Goal: Check status: Check status

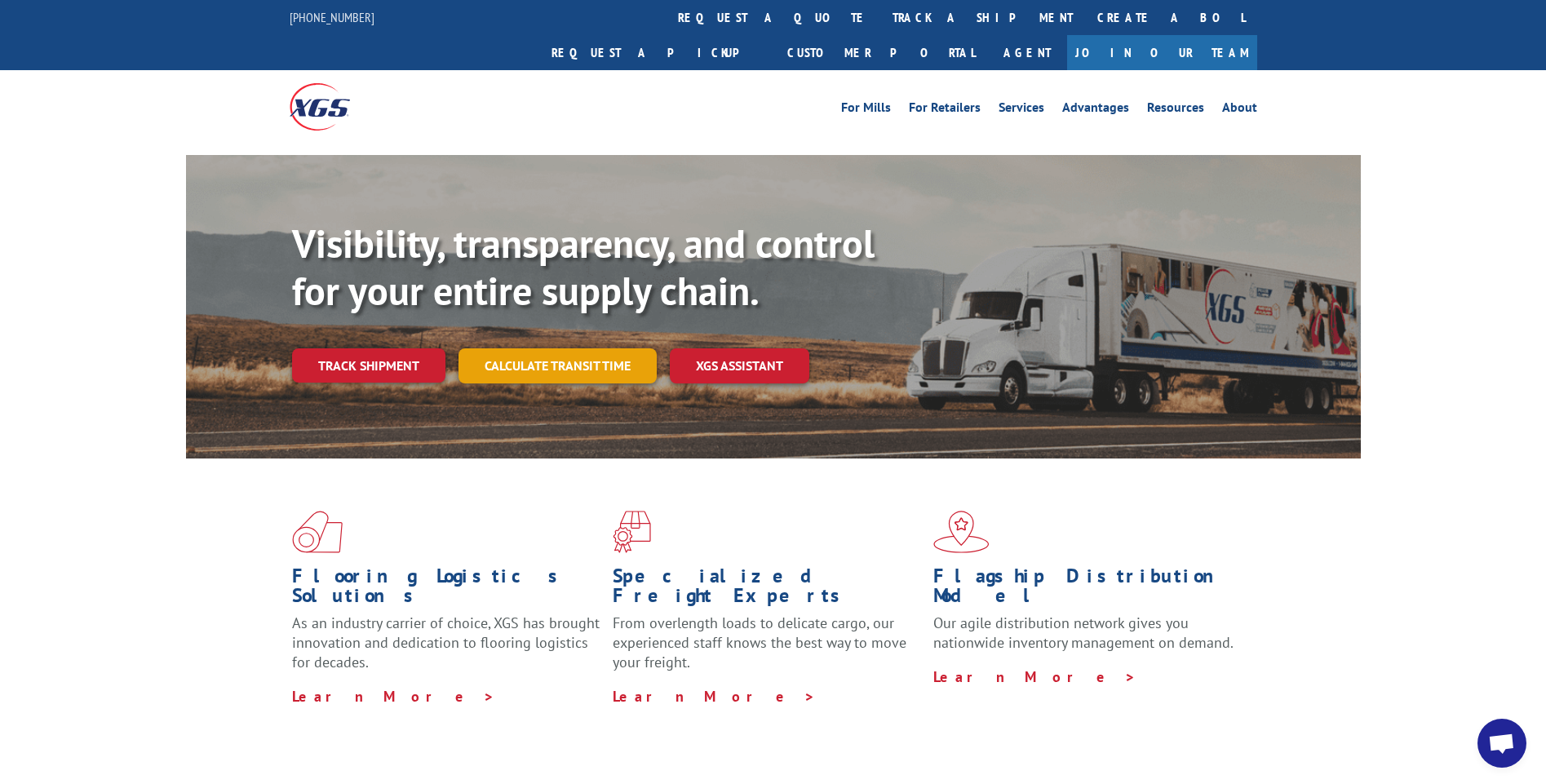
click at [585, 348] on link "Calculate transit time" at bounding box center [558, 366] width 198 height 35
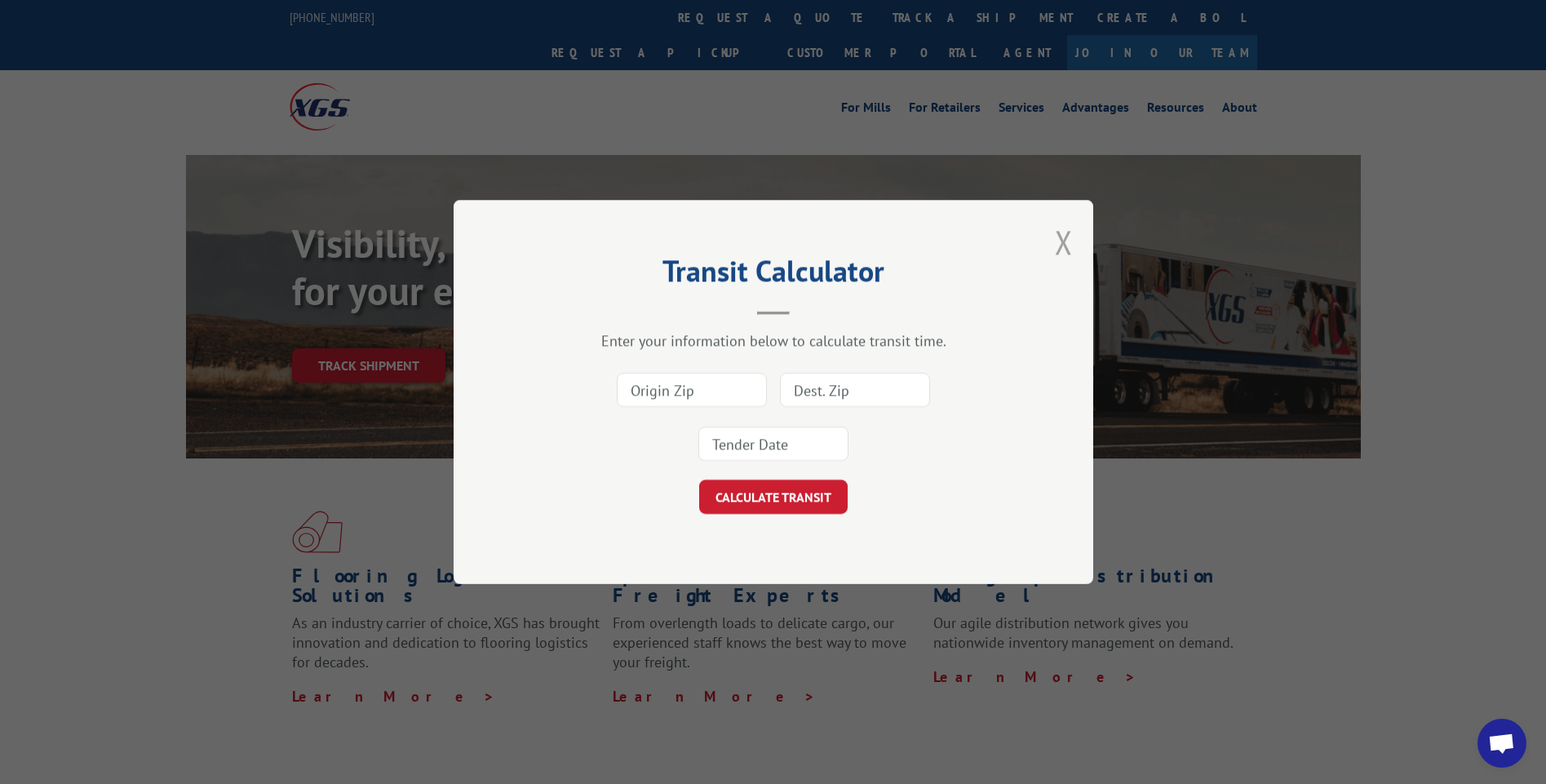
click at [1063, 242] on button "Close modal" at bounding box center [1063, 242] width 18 height 44
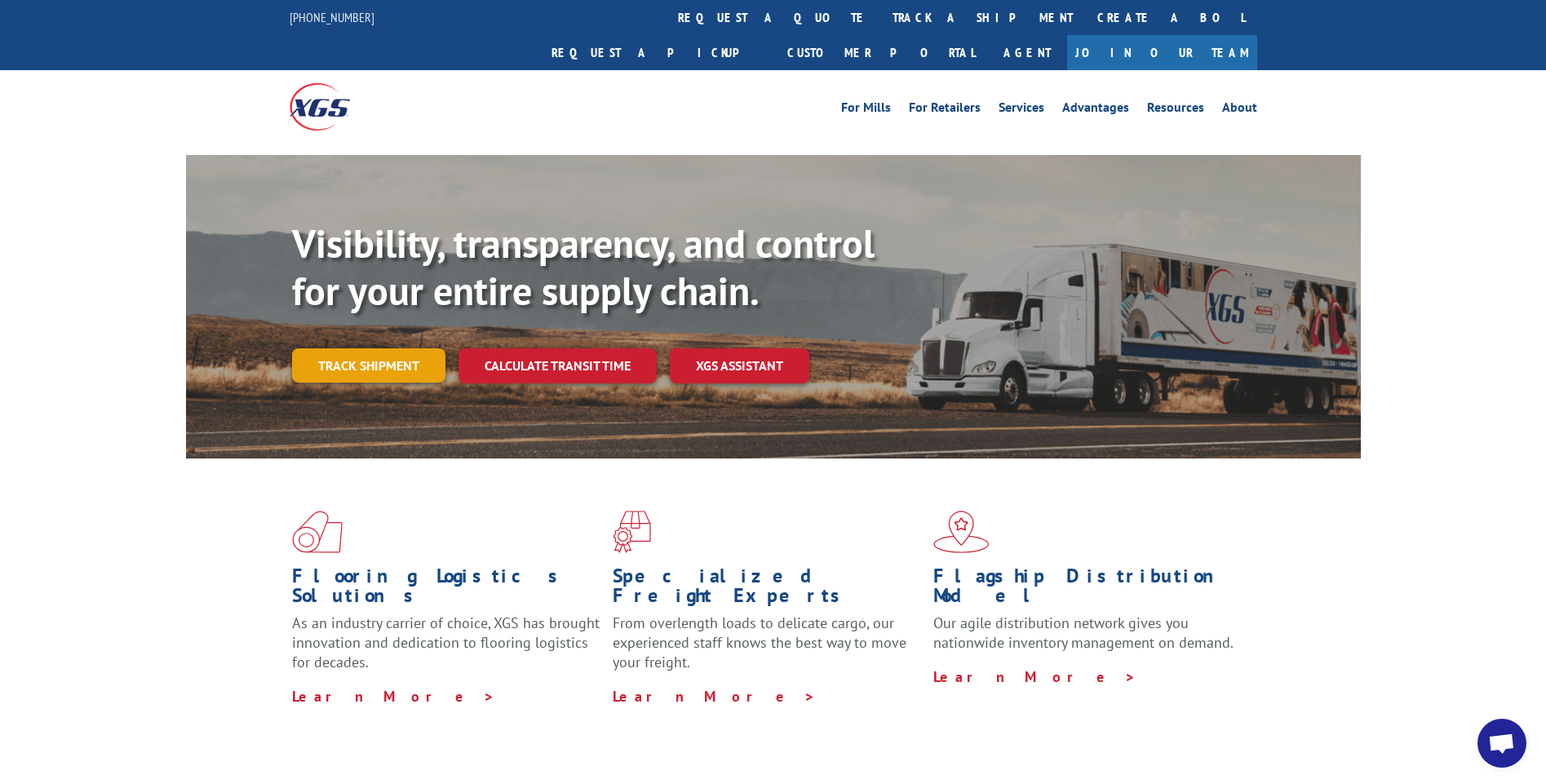
click at [369, 348] on link "Track shipment" at bounding box center [369, 366] width 154 height 34
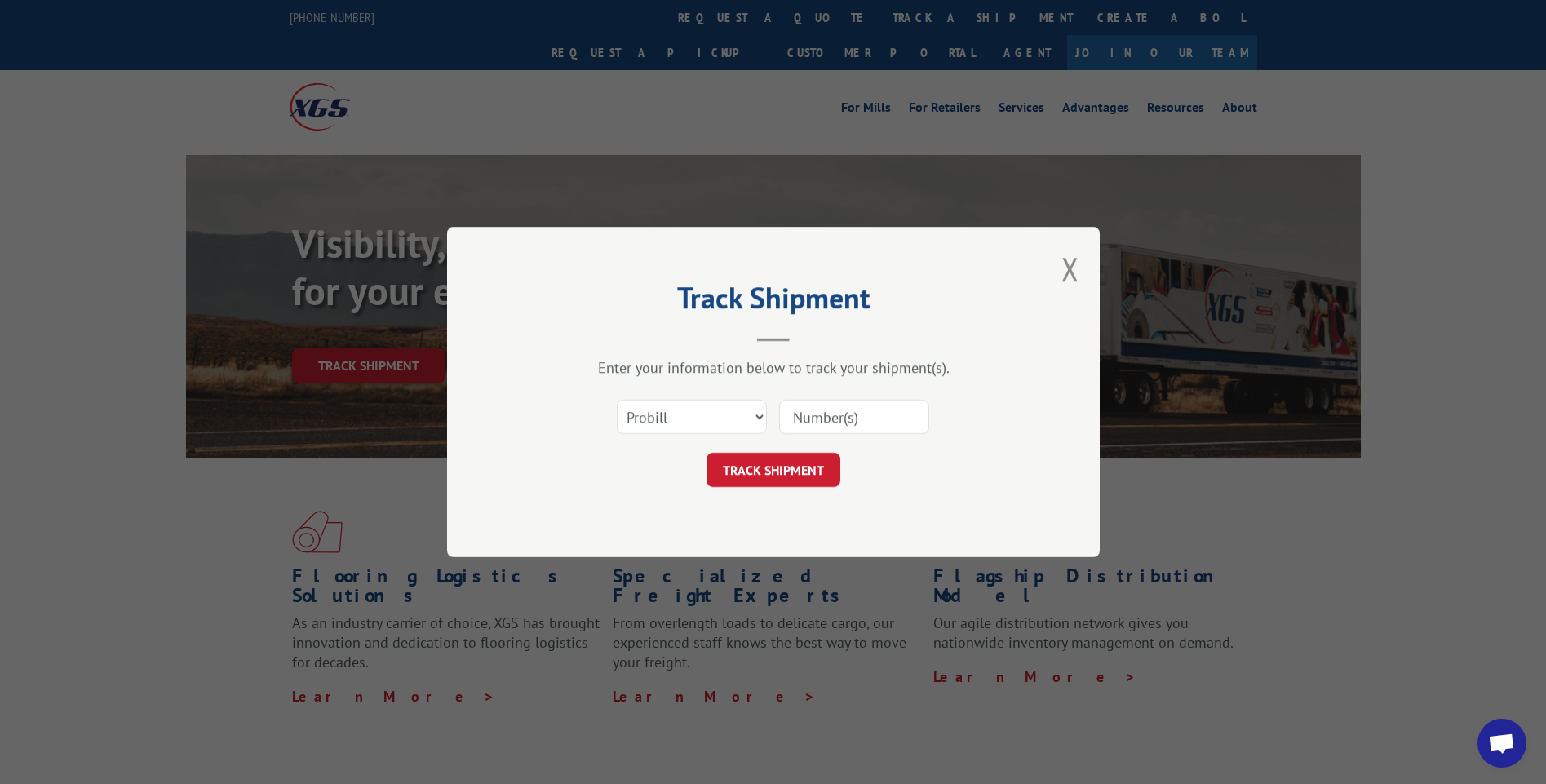
click at [814, 415] on input at bounding box center [854, 417] width 150 height 34
click at [750, 417] on select "Select category... Probill BOL PO" at bounding box center [692, 417] width 150 height 34
select select "bol"
click at [617, 400] on select "Select category... Probill BOL PO" at bounding box center [692, 417] width 150 height 34
click at [800, 417] on input at bounding box center [854, 417] width 150 height 34
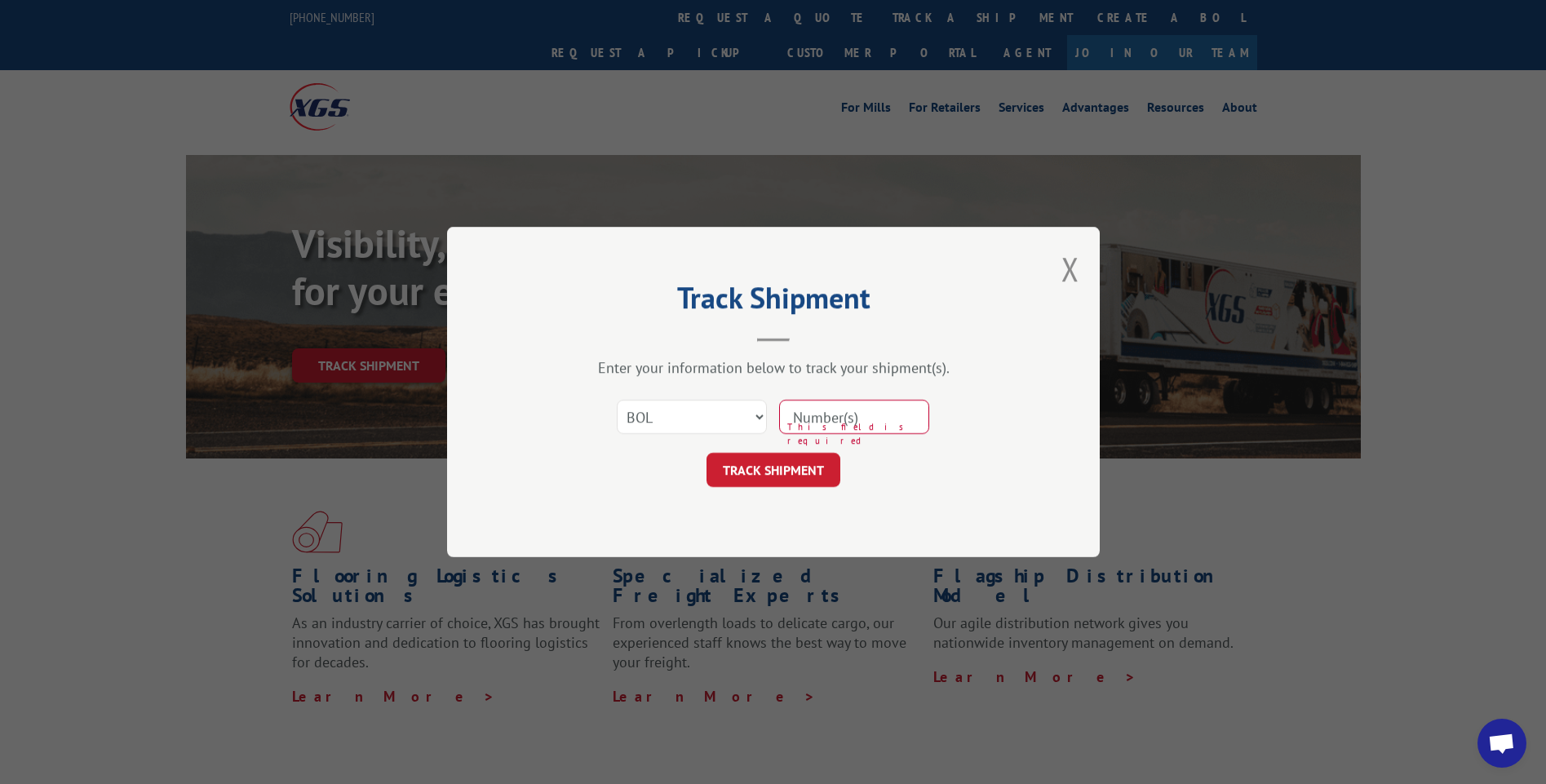
paste input "2877253"
type input "2877253"
click at [810, 469] on button "TRACK SHIPMENT" at bounding box center [773, 470] width 134 height 34
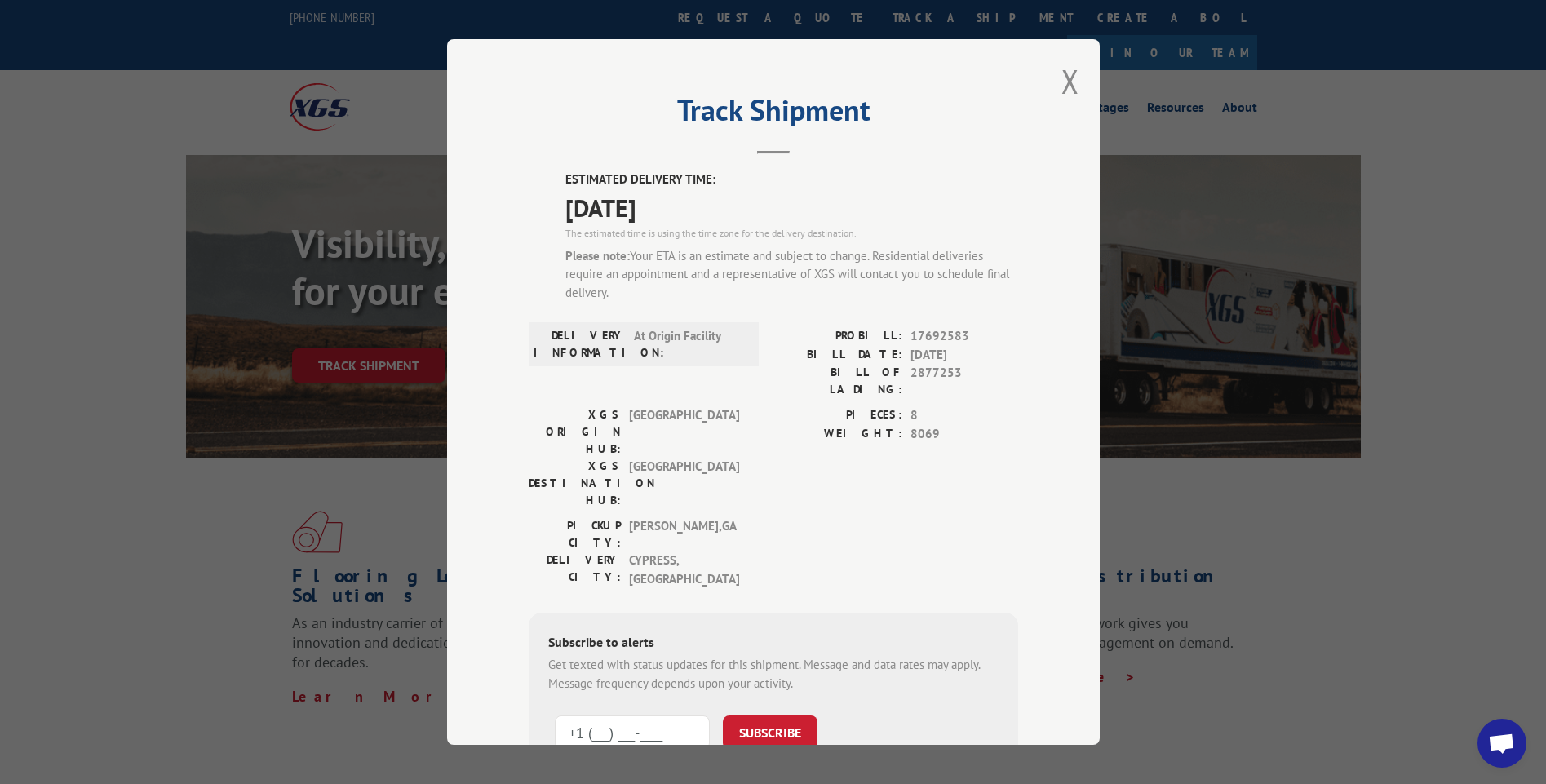
click at [618, 716] on input "+1 (___) ___-____" at bounding box center [633, 733] width 155 height 34
type input "[PHONE_NUMBER]"
click at [774, 716] on button "SUBSCRIBE" at bounding box center [770, 733] width 95 height 34
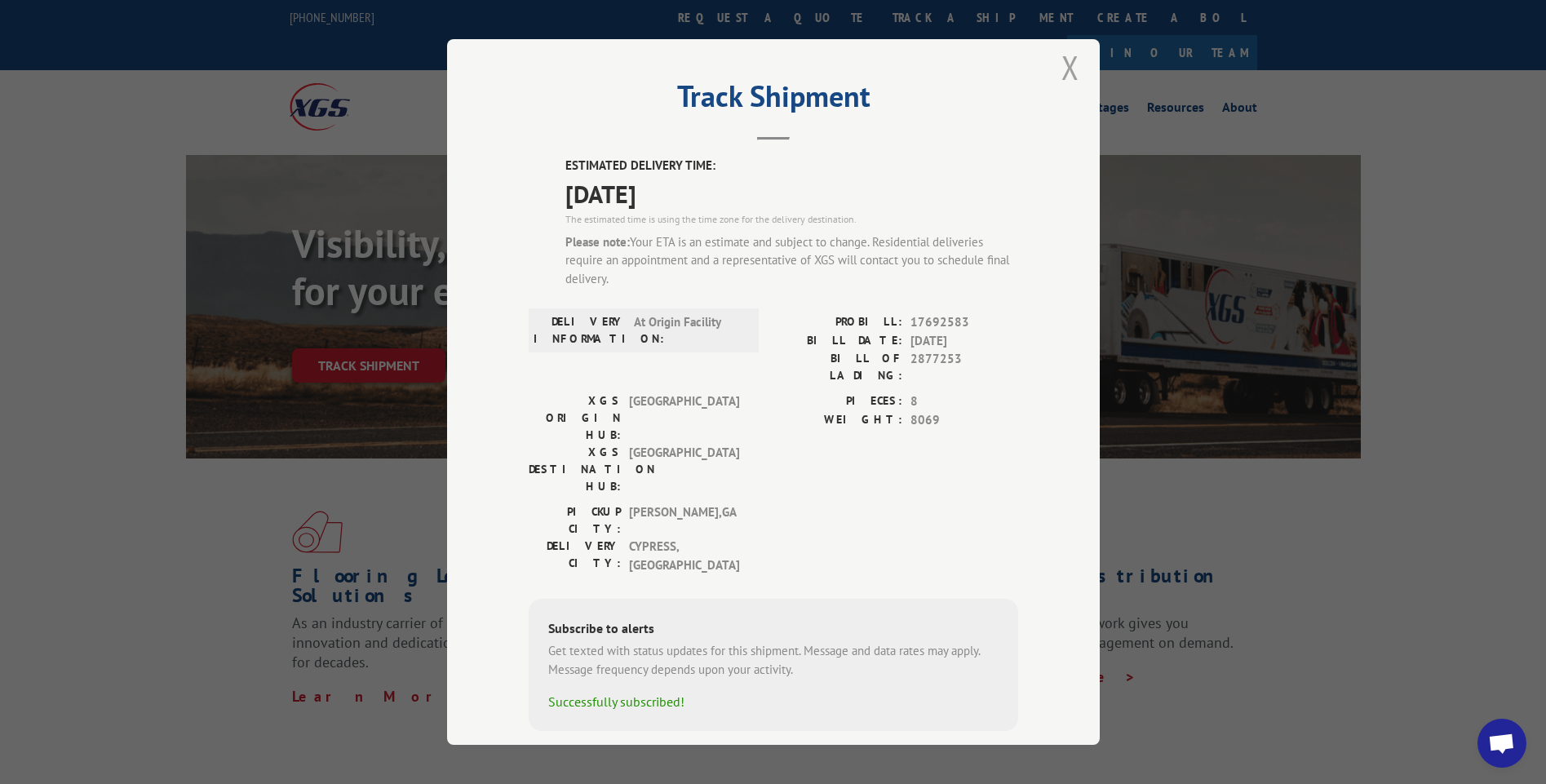
click at [1062, 68] on button "Close modal" at bounding box center [1070, 67] width 18 height 44
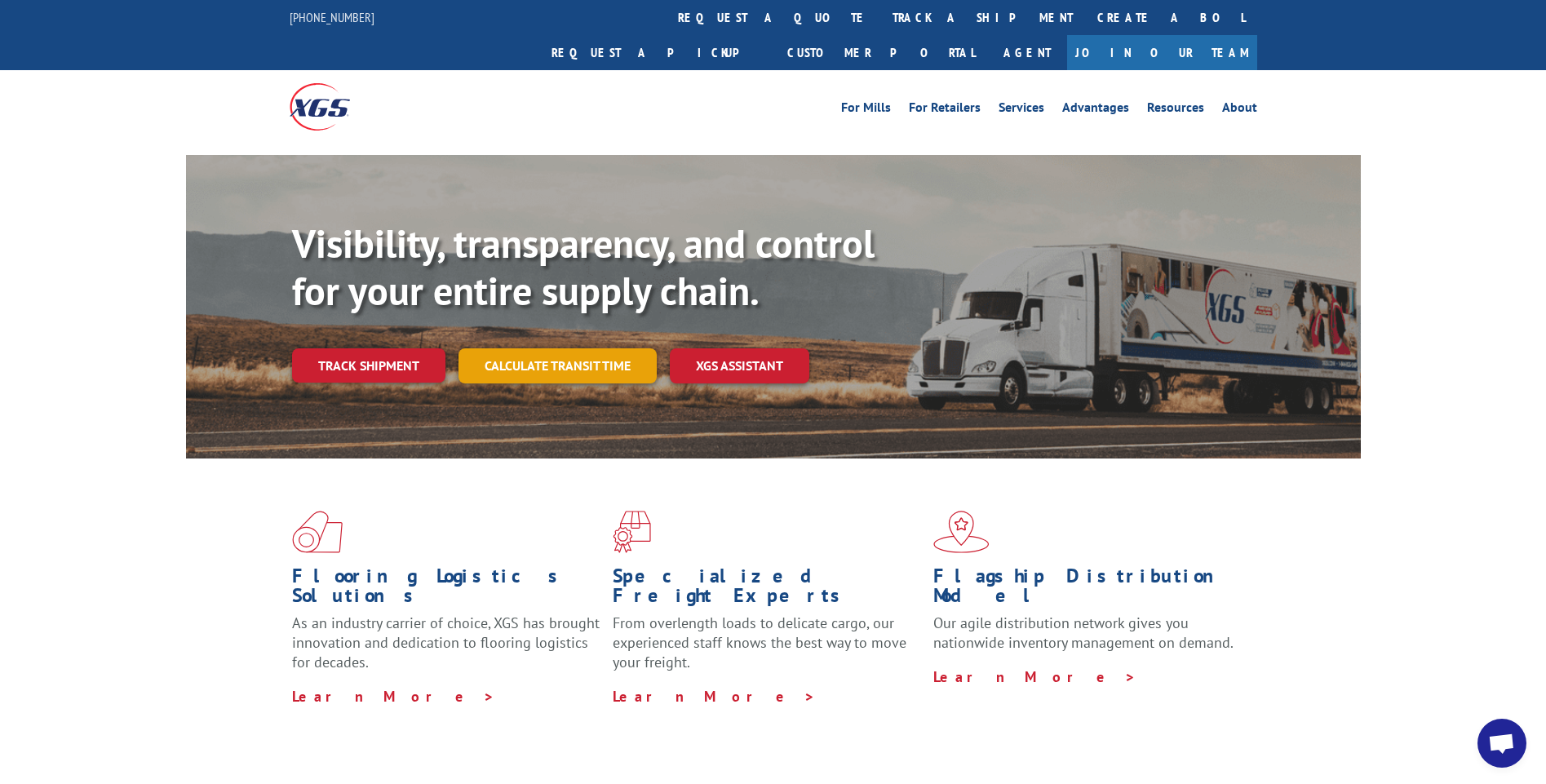
click at [585, 348] on link "Calculate transit time" at bounding box center [558, 366] width 198 height 35
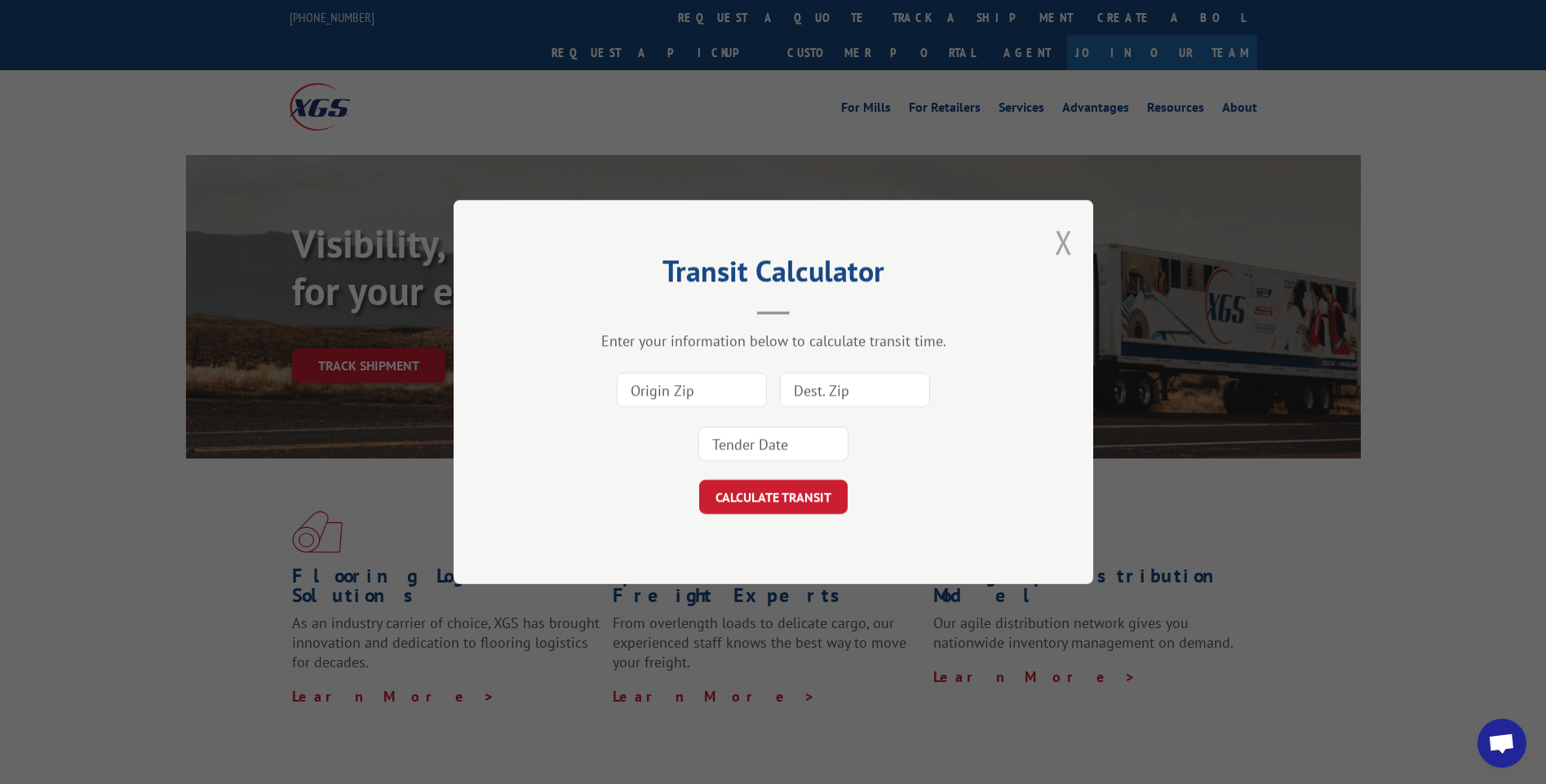
click at [1057, 240] on button "Close modal" at bounding box center [1063, 242] width 18 height 44
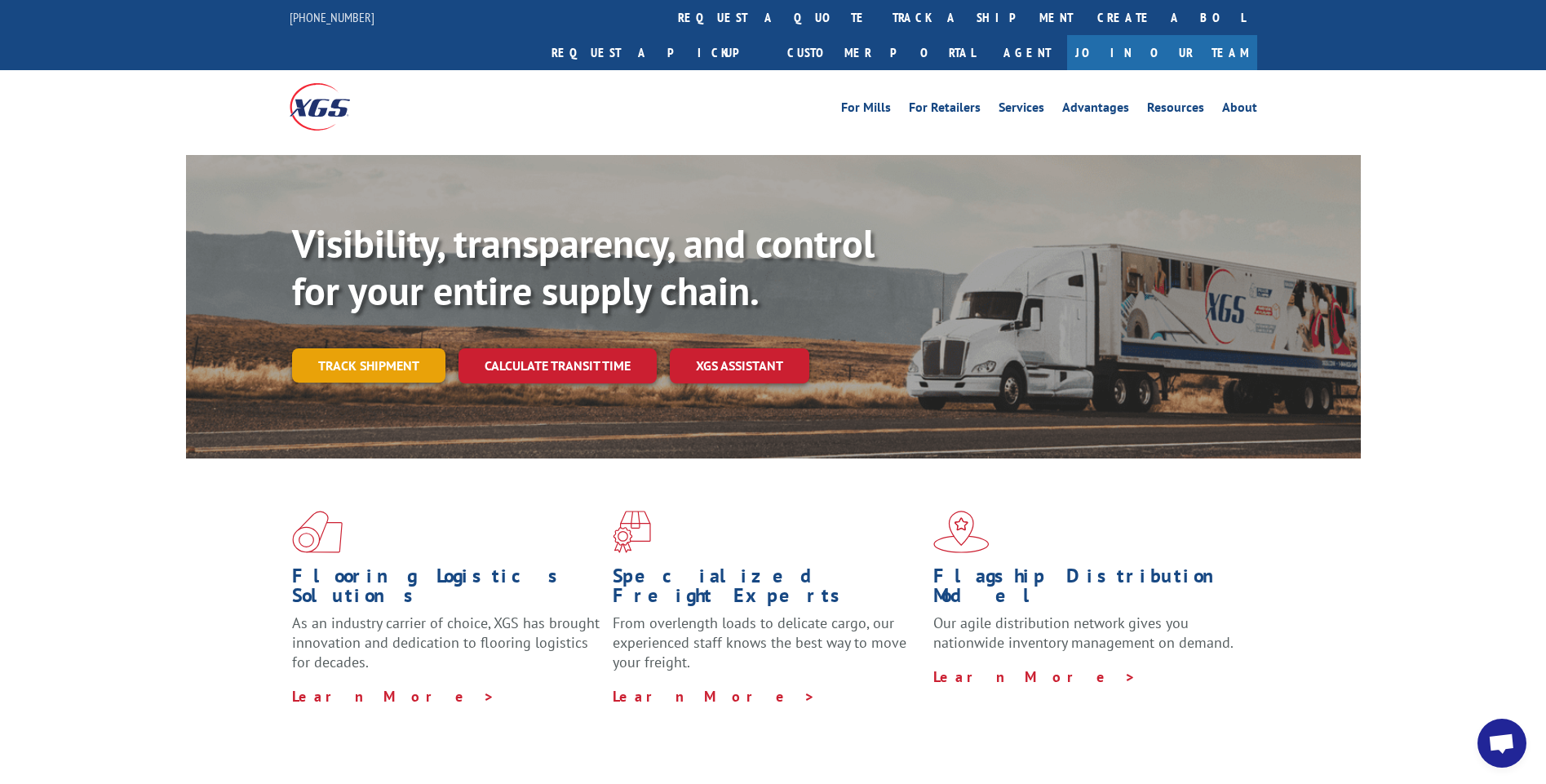
click at [389, 348] on link "Track shipment" at bounding box center [369, 366] width 154 height 34
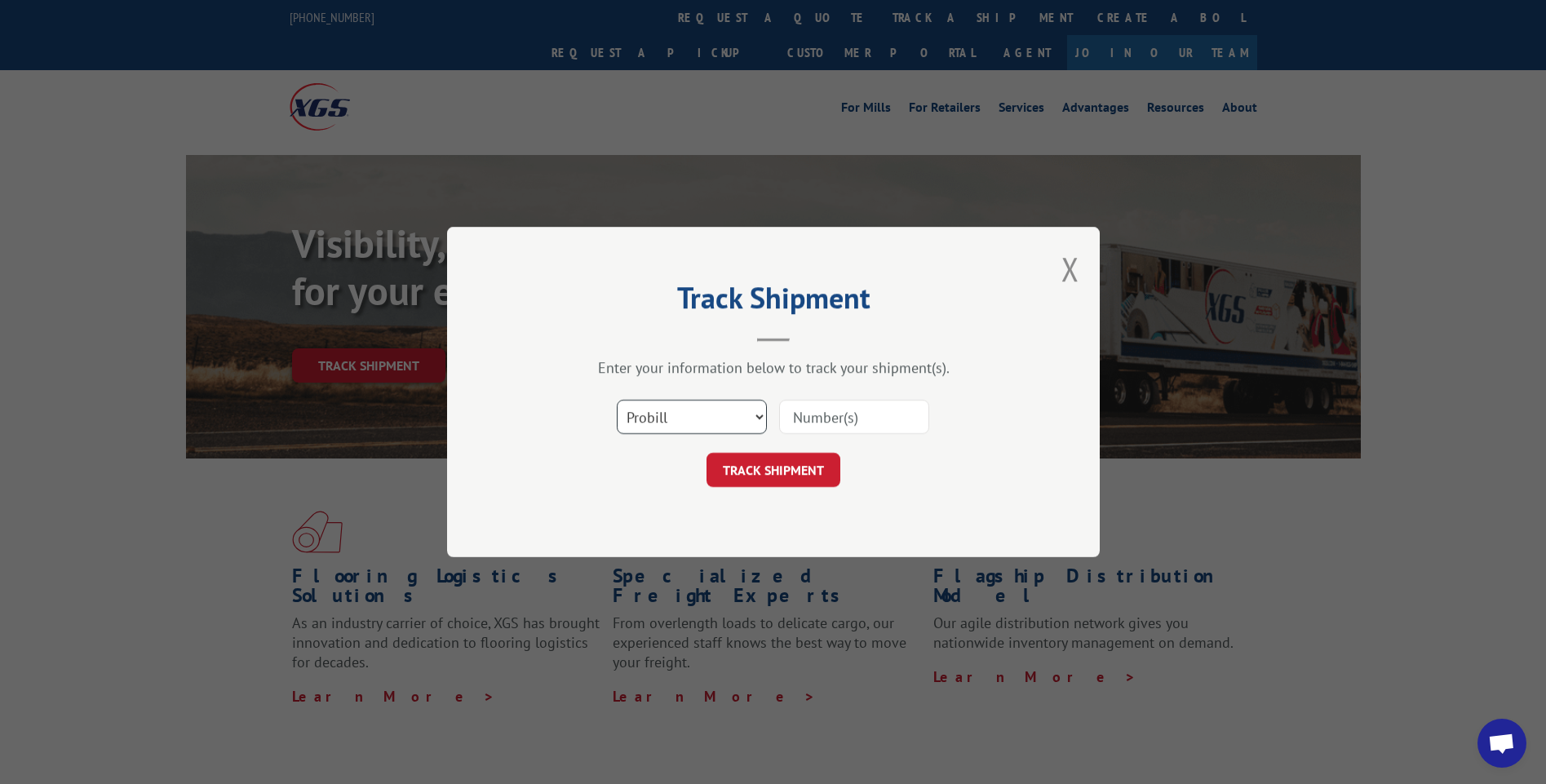
click at [751, 413] on select "Select category... Probill BOL PO" at bounding box center [692, 417] width 150 height 34
select select "bol"
click at [617, 400] on select "Select category... Probill BOL PO" at bounding box center [692, 417] width 150 height 34
click at [816, 410] on input at bounding box center [854, 417] width 150 height 34
drag, startPoint x: 816, startPoint y: 410, endPoint x: 799, endPoint y: 414, distance: 17.5
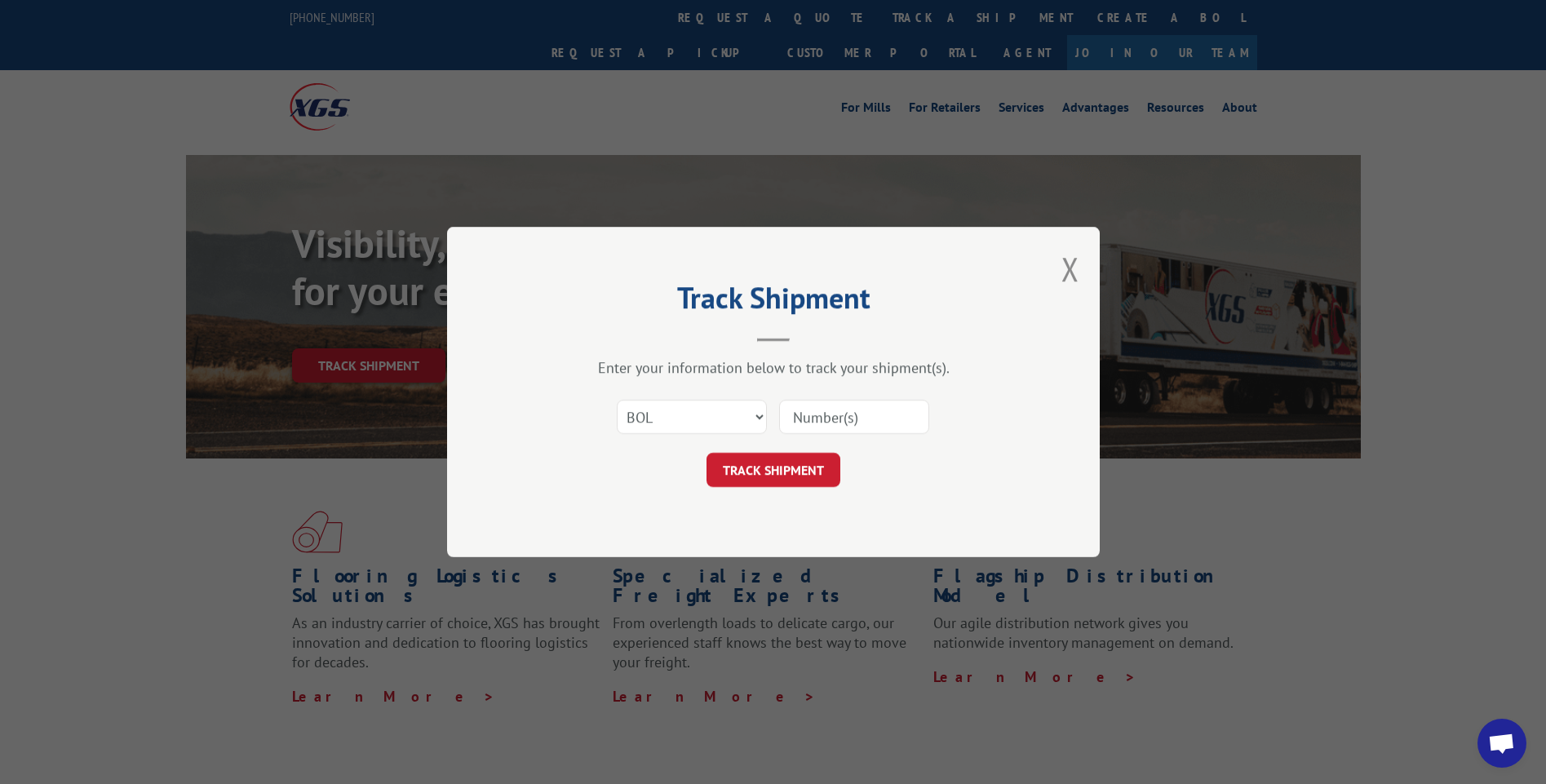
click at [799, 414] on input at bounding box center [854, 417] width 150 height 34
type input "2877253"
click at [831, 476] on button "TRACK SHIPMENT" at bounding box center [773, 470] width 134 height 34
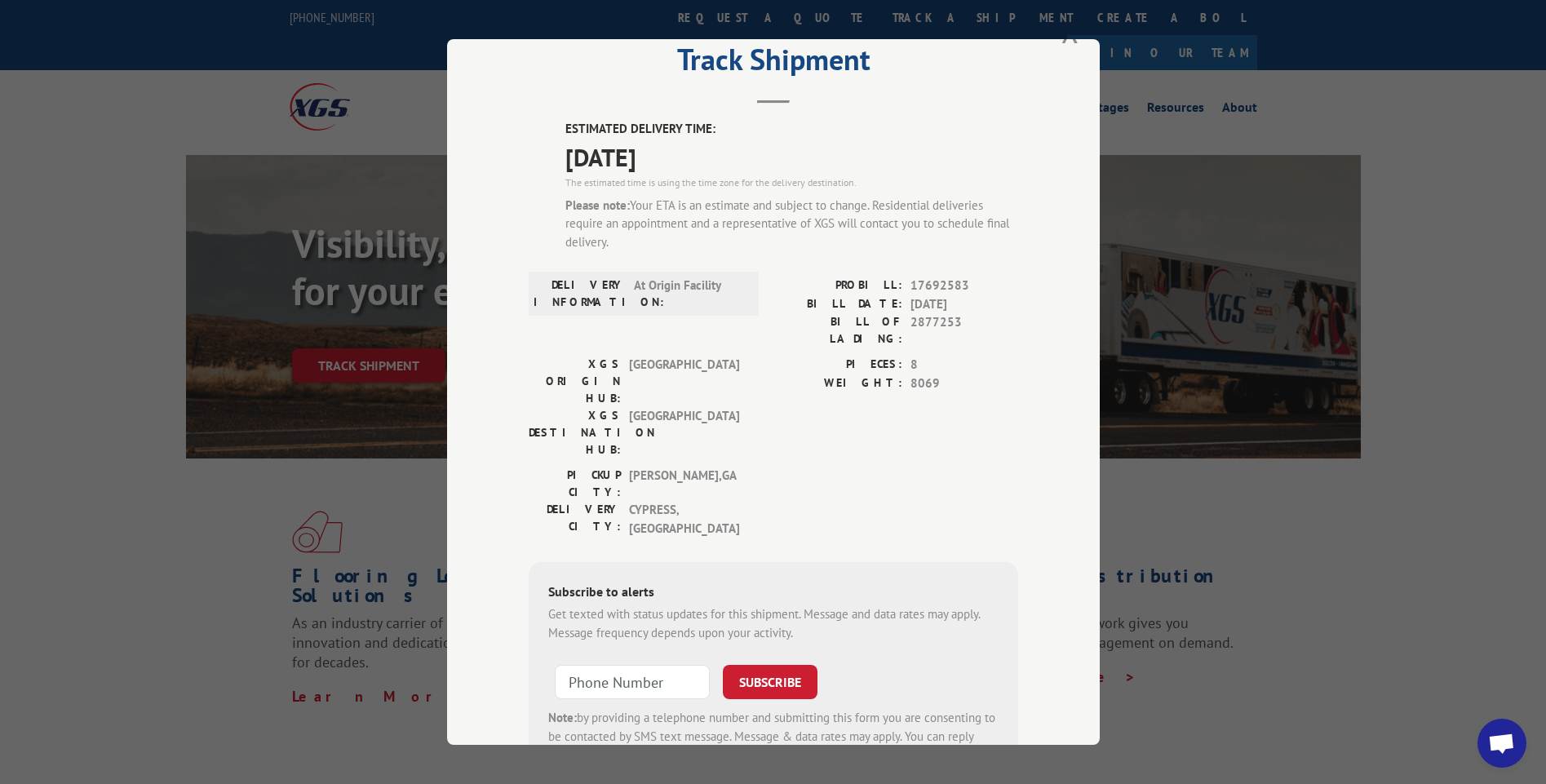
scroll to position [22, 0]
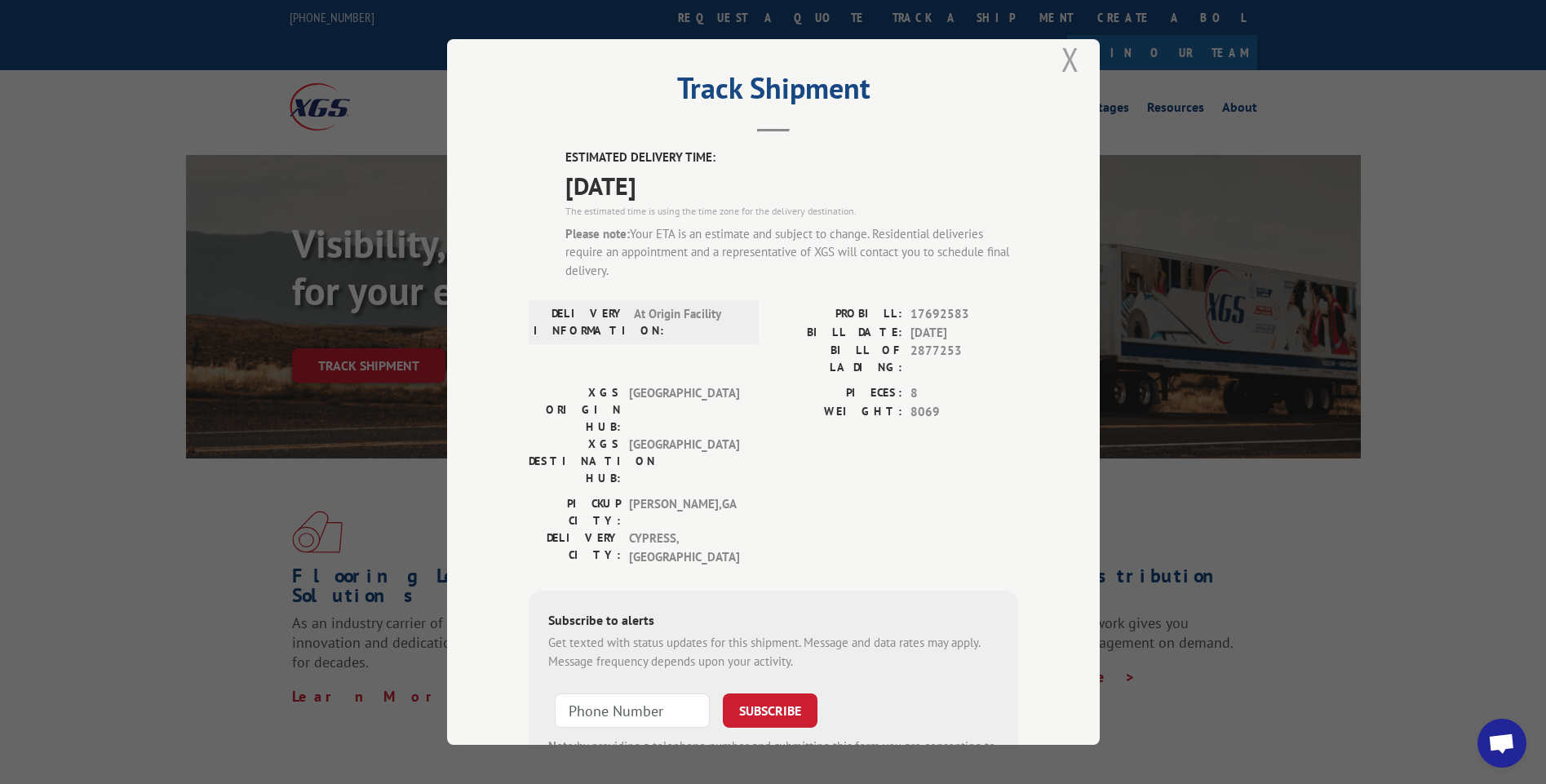
click at [1069, 66] on button "Close modal" at bounding box center [1070, 59] width 18 height 44
